Goal: Task Accomplishment & Management: Use online tool/utility

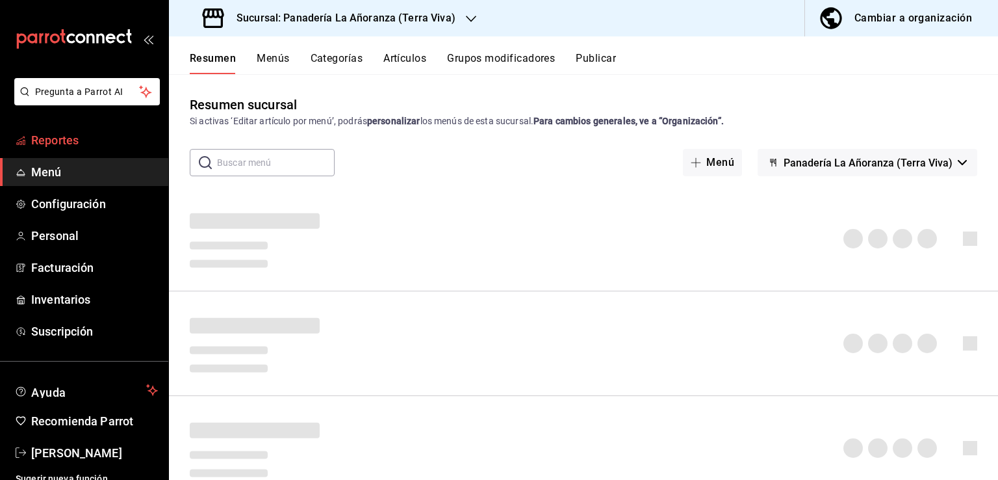
click at [44, 144] on span "Reportes" at bounding box center [94, 140] width 127 height 18
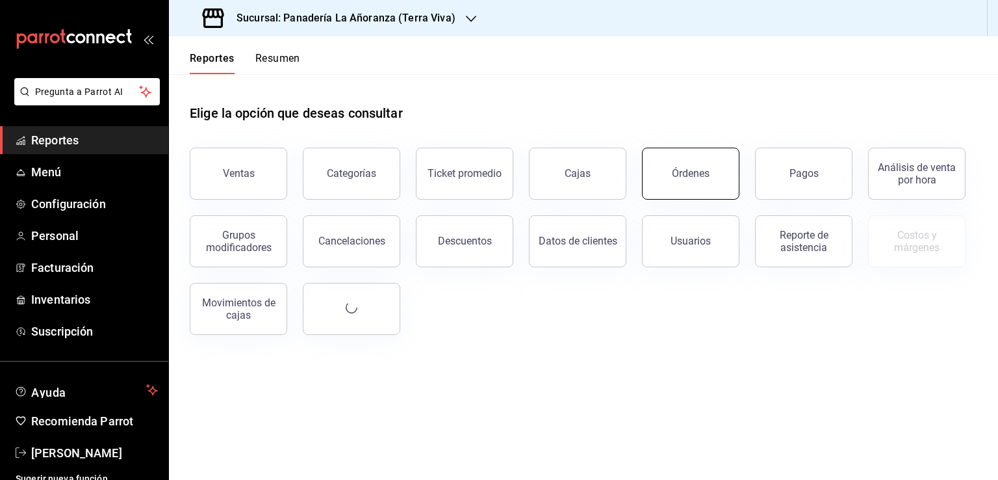
click at [719, 176] on button "Órdenes" at bounding box center [690, 174] width 97 height 52
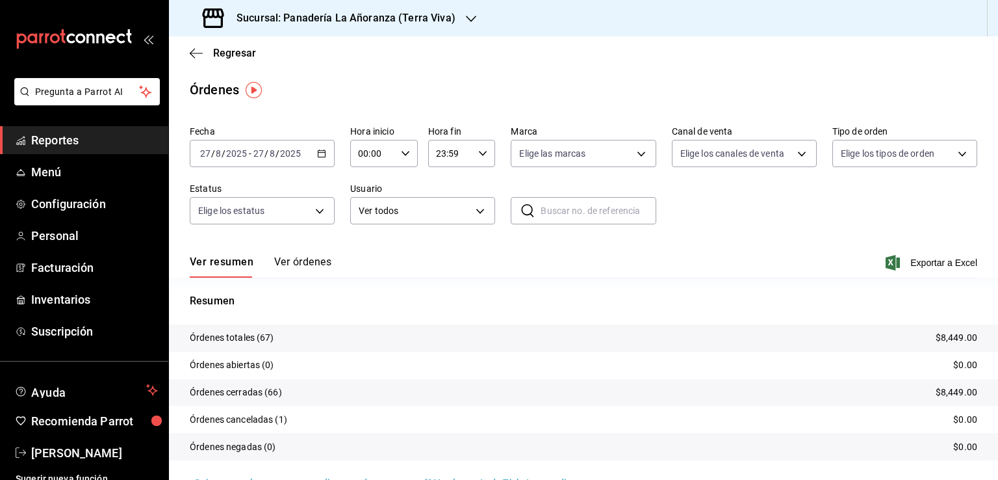
click at [467, 24] on div at bounding box center [471, 19] width 10 height 14
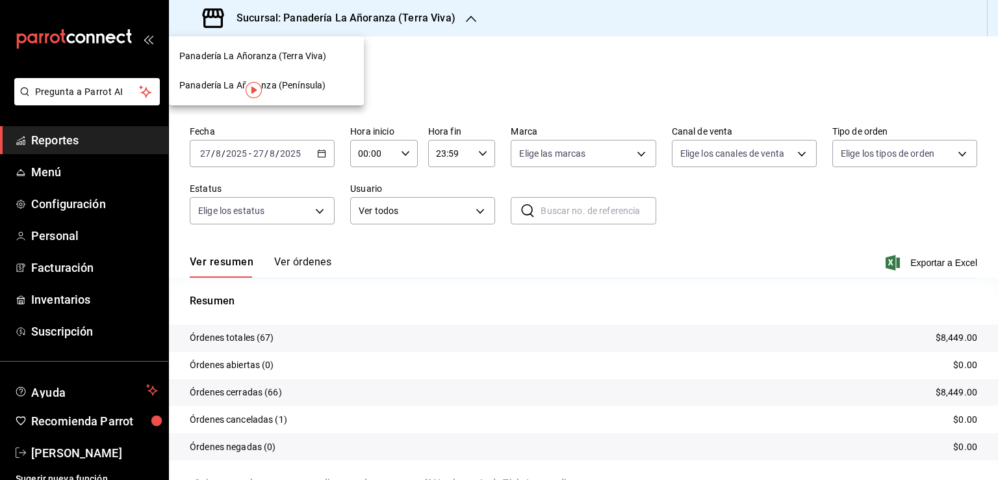
click at [296, 89] on span "Panadería La Añoranza (Península)" at bounding box center [252, 86] width 146 height 14
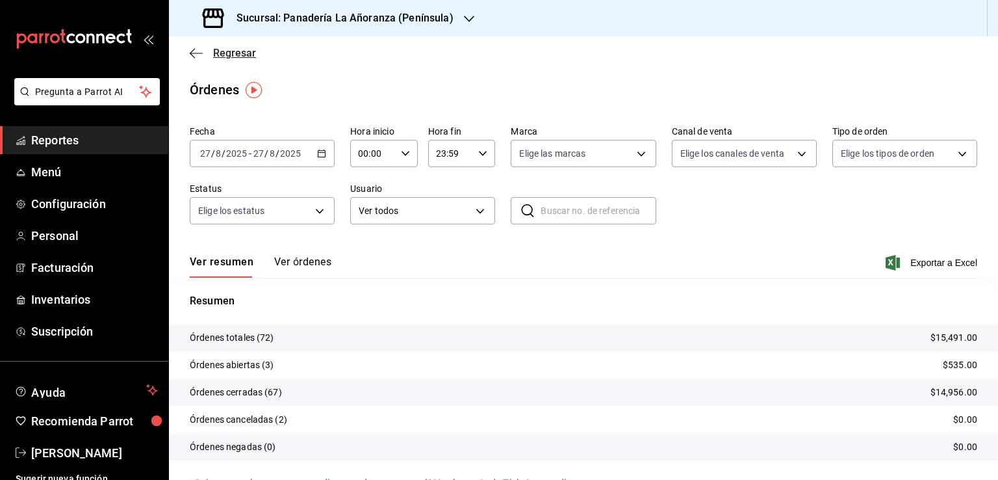
click at [200, 49] on icon "button" at bounding box center [196, 53] width 13 height 12
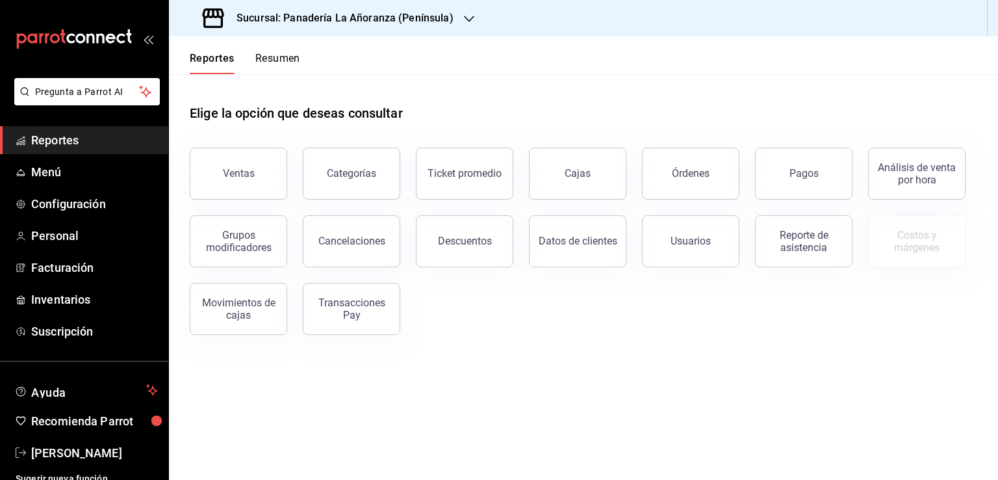
click at [288, 55] on button "Resumen" at bounding box center [277, 63] width 45 height 22
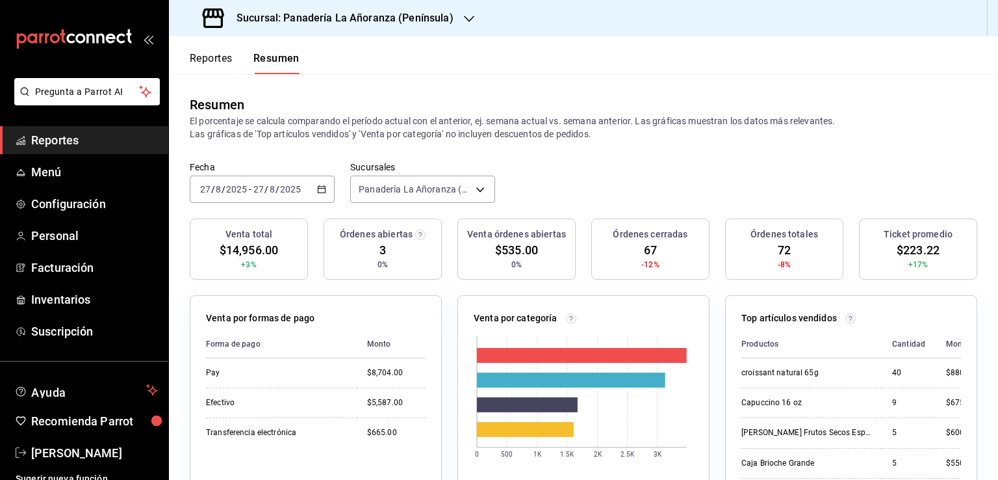
scroll to position [65, 0]
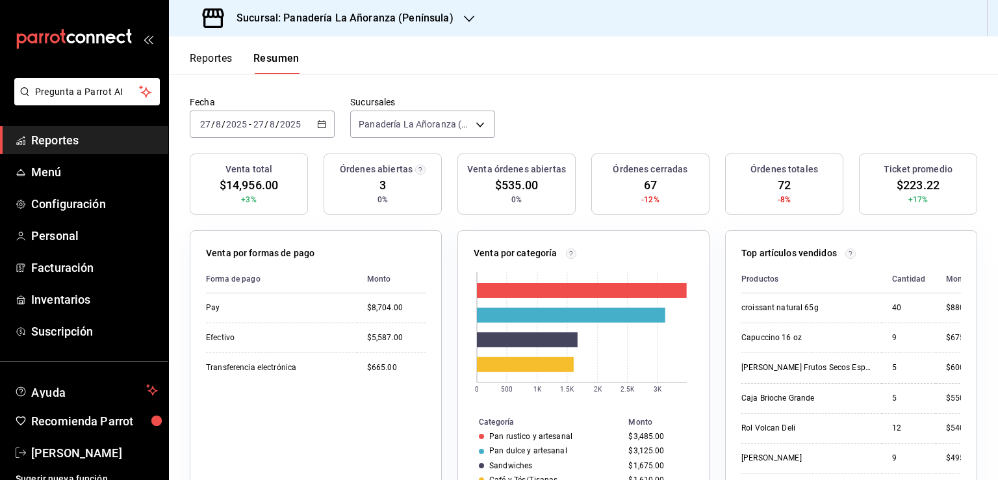
click at [458, 19] on div "Sucursal: Panadería La Añoranza (Península)" at bounding box center [329, 18] width 300 height 36
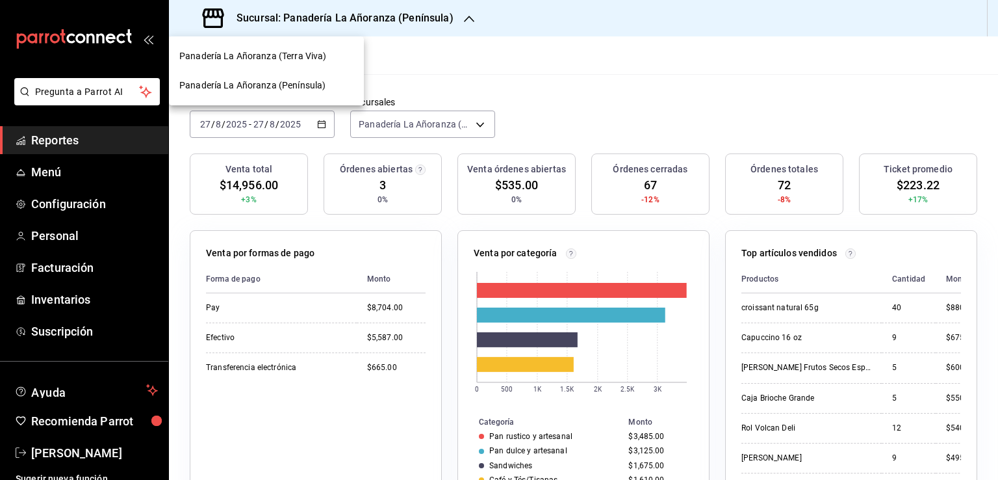
click at [313, 60] on span "Panadería La Añoranza (Terra Viva)" at bounding box center [252, 56] width 147 height 14
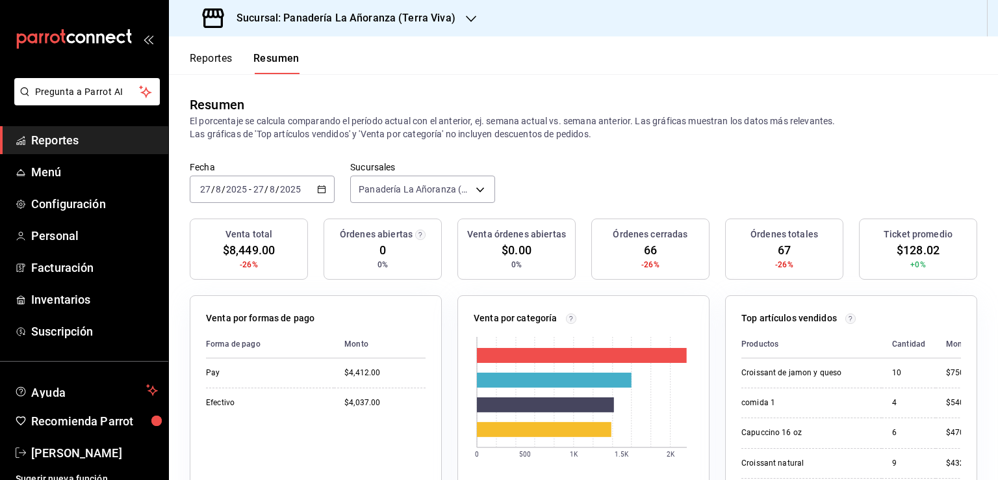
click at [71, 140] on span "Reportes" at bounding box center [94, 140] width 127 height 18
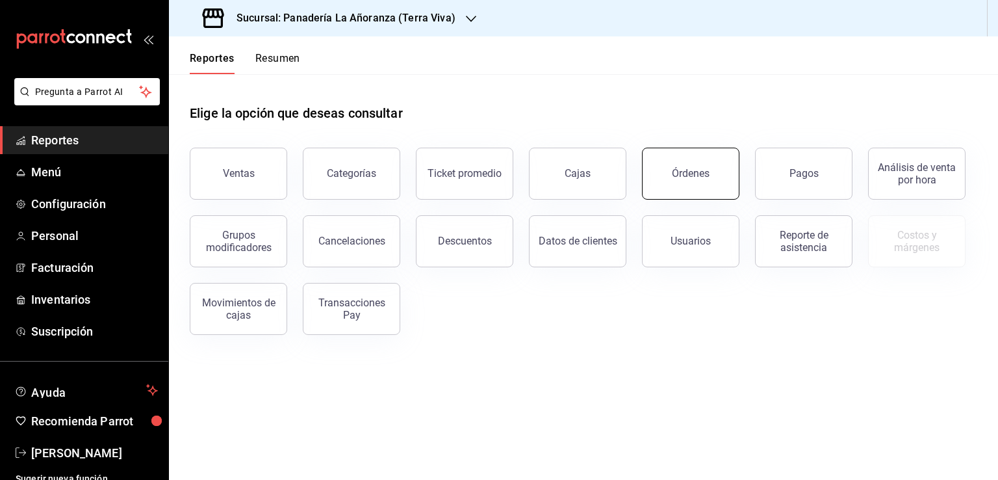
click at [707, 167] on button "Órdenes" at bounding box center [690, 174] width 97 height 52
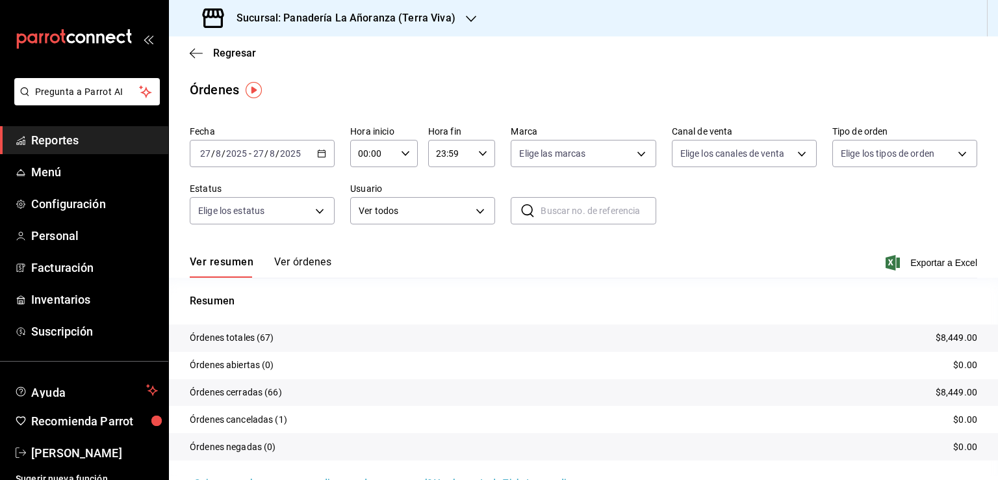
click at [459, 24] on div "Sucursal: Panadería La Añoranza (Terra Viva)" at bounding box center [330, 18] width 302 height 36
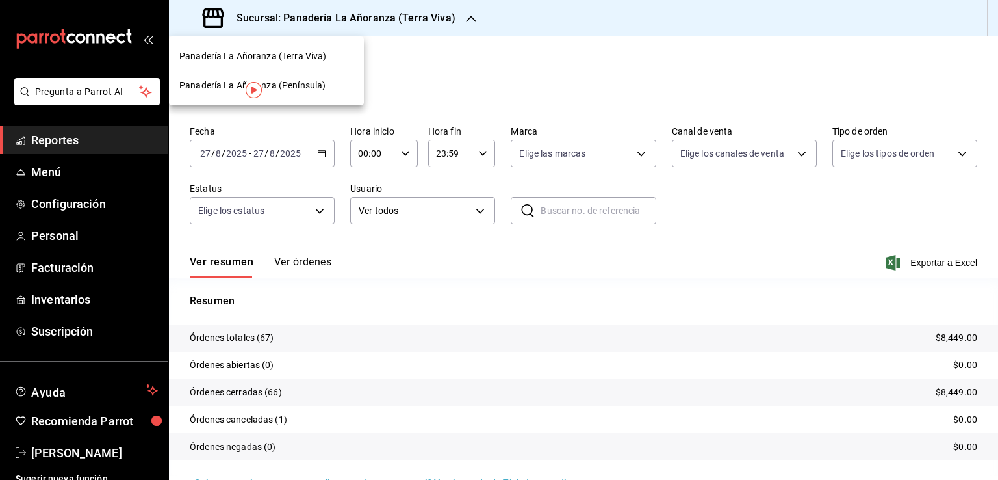
click at [289, 82] on span "Panadería La Añoranza (Península)" at bounding box center [252, 86] width 146 height 14
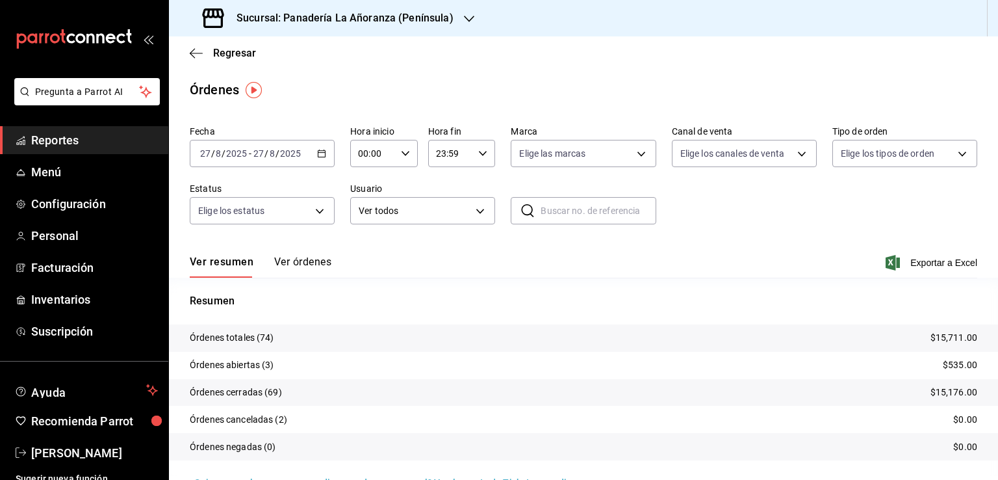
click at [60, 137] on span "Reportes" at bounding box center [94, 140] width 127 height 18
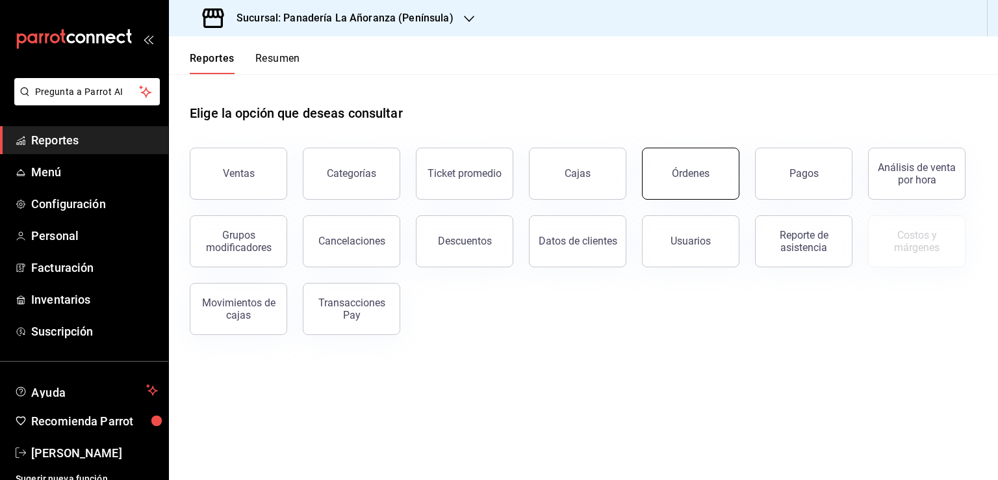
click at [703, 179] on div "Órdenes" at bounding box center [691, 173] width 38 height 12
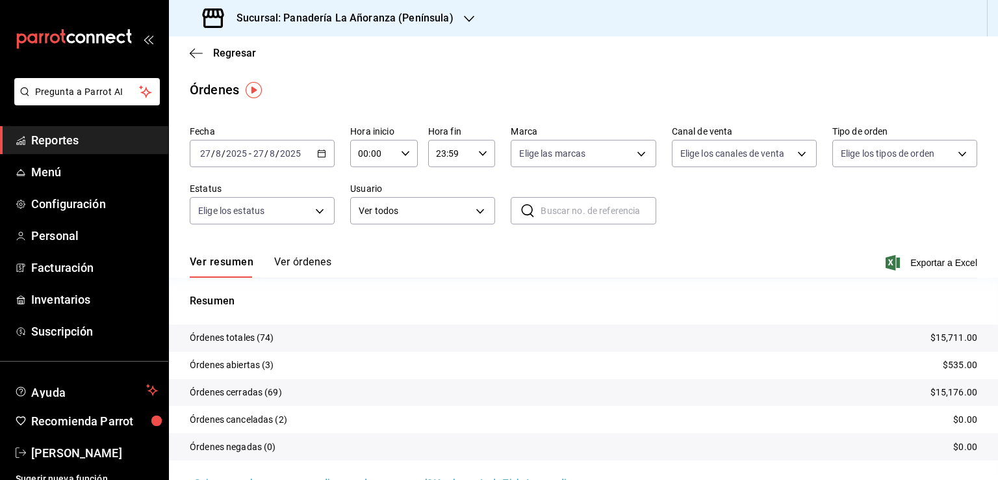
click at [434, 19] on h3 "Sucursal: Panadería La Añoranza (Península)" at bounding box center [339, 18] width 227 height 16
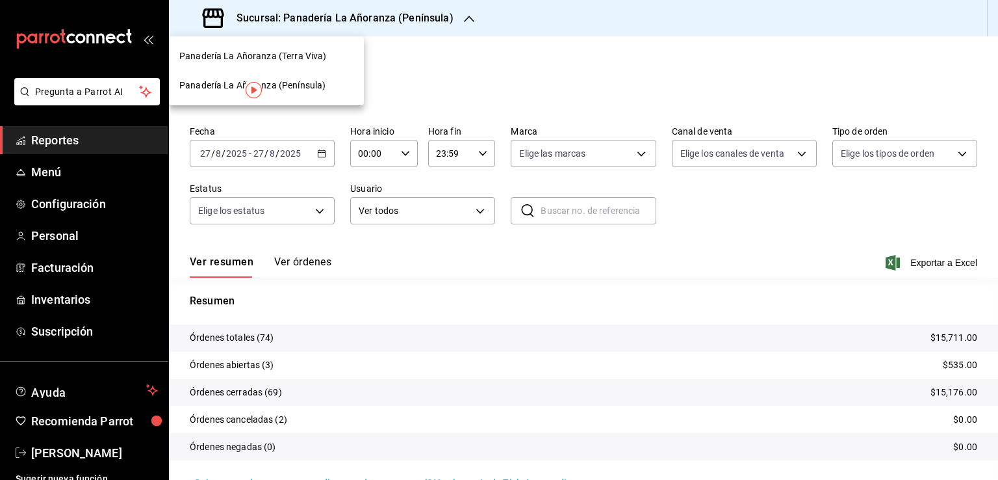
click at [328, 53] on div "Panadería La Añoranza (Terra Viva)" at bounding box center [266, 56] width 174 height 14
